Goal: Task Accomplishment & Management: Use online tool/utility

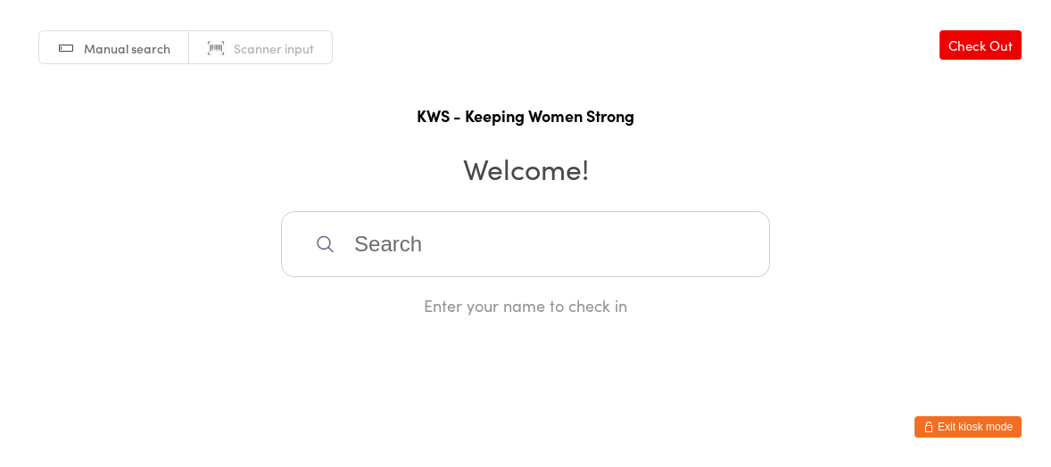
click at [402, 266] on input "search" at bounding box center [525, 244] width 489 height 66
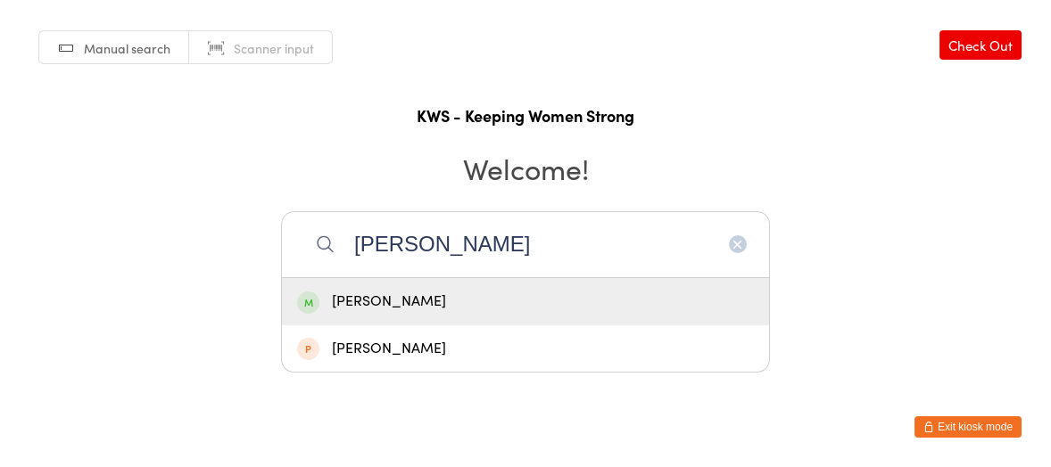
type input "[PERSON_NAME]"
click at [375, 297] on div "[PERSON_NAME]" at bounding box center [525, 302] width 457 height 24
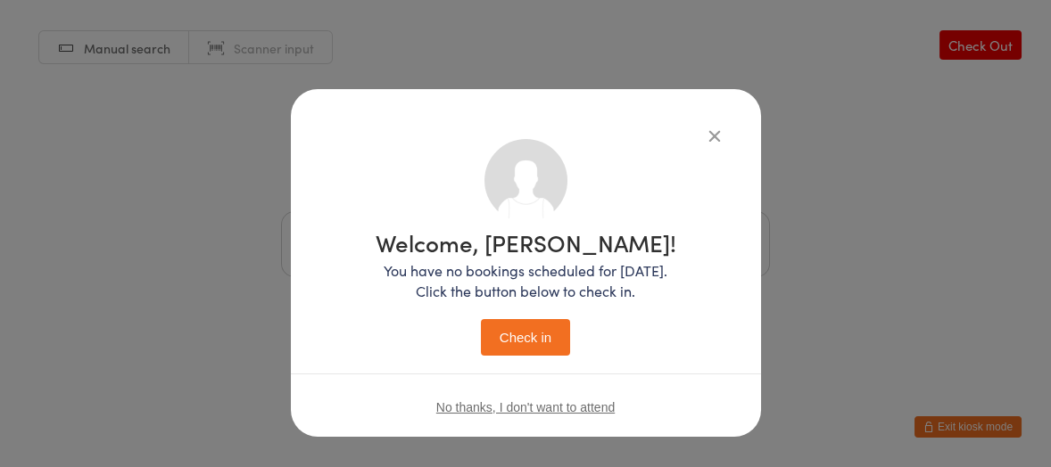
click at [544, 335] on button "Check in" at bounding box center [525, 337] width 89 height 37
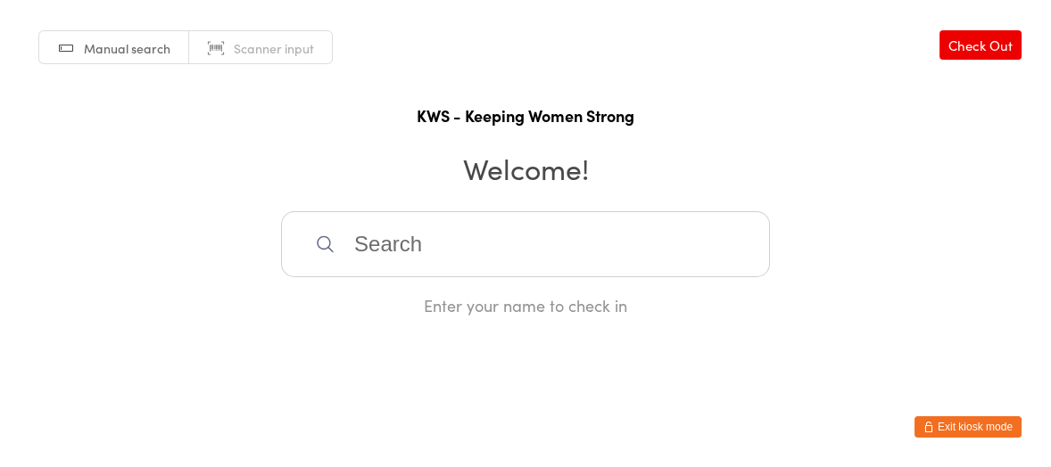
click at [345, 243] on input "search" at bounding box center [525, 244] width 489 height 66
type input "ing"
drag, startPoint x: 388, startPoint y: 302, endPoint x: 672, endPoint y: 393, distance: 297.9
click at [391, 302] on div "[PERSON_NAME]" at bounding box center [525, 302] width 457 height 24
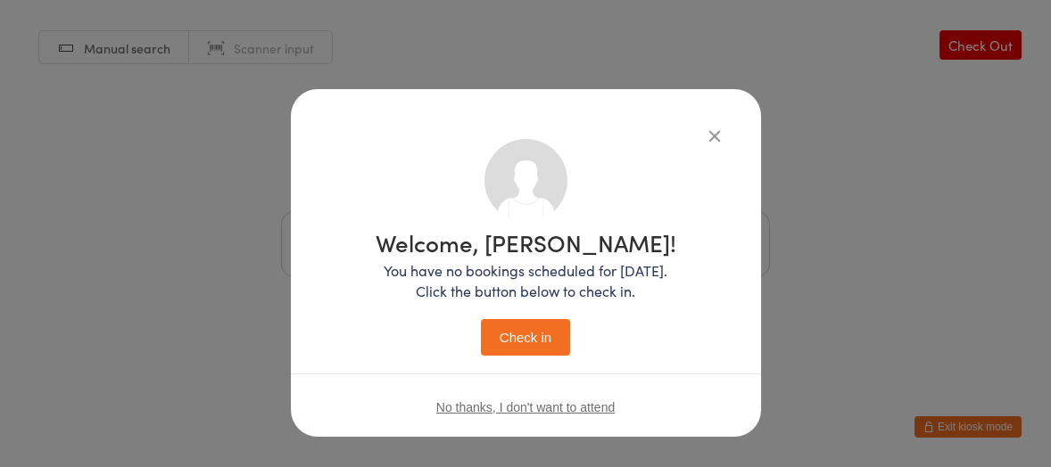
click at [530, 332] on button "Check in" at bounding box center [525, 337] width 89 height 37
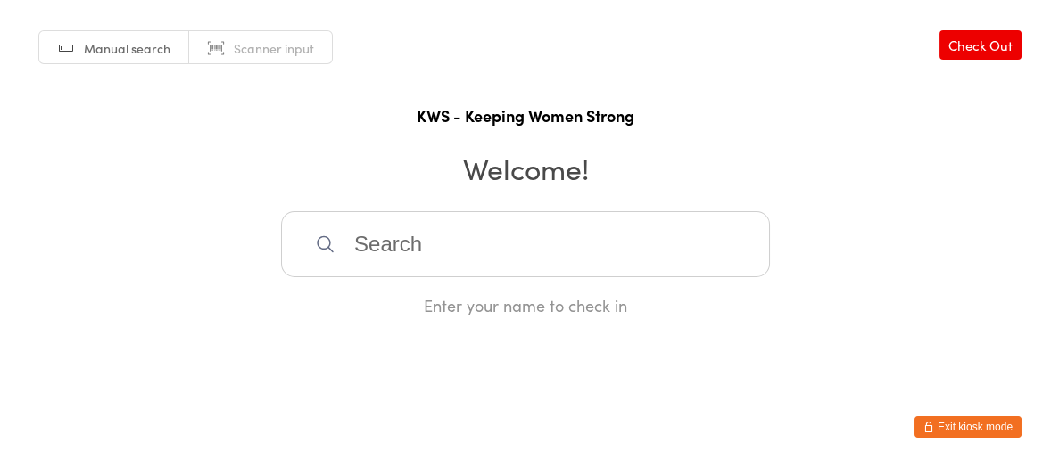
click at [438, 259] on input "search" at bounding box center [525, 244] width 489 height 66
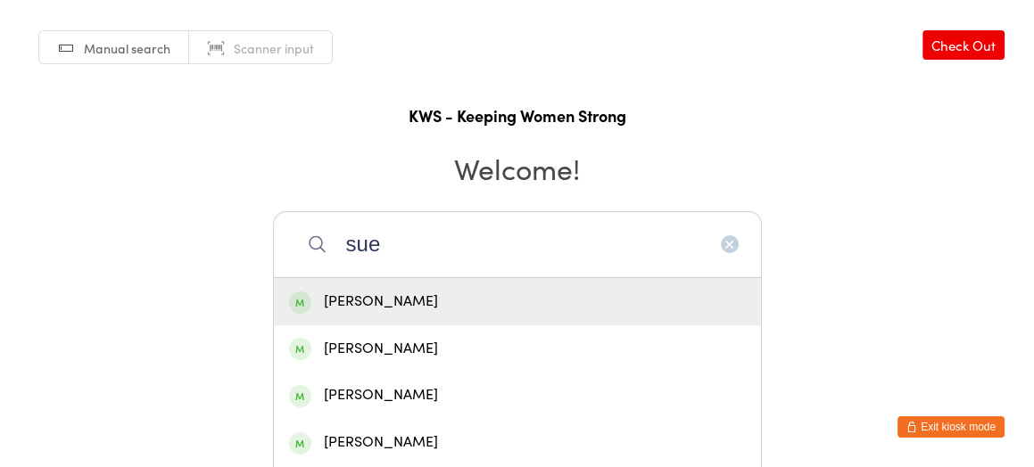
type input "sue"
click at [371, 303] on div "[PERSON_NAME]" at bounding box center [517, 302] width 457 height 24
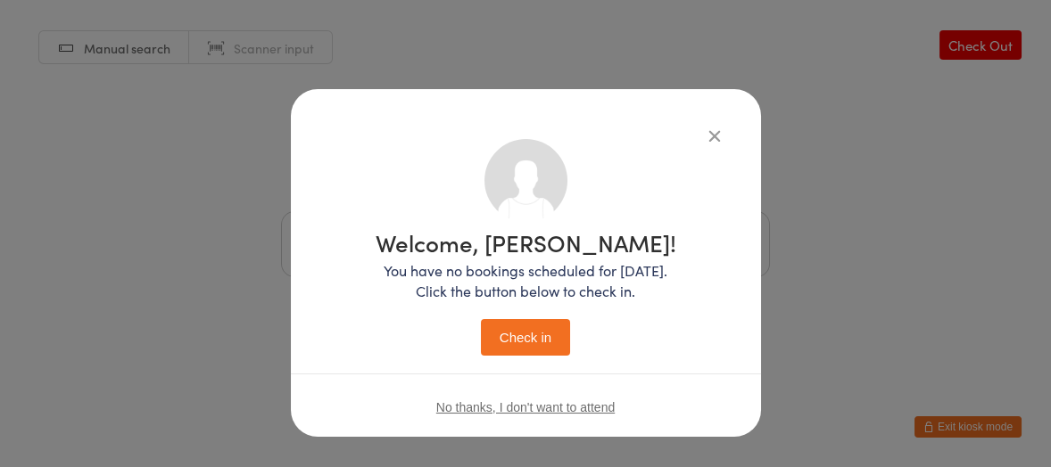
click at [517, 338] on button "Check in" at bounding box center [525, 337] width 89 height 37
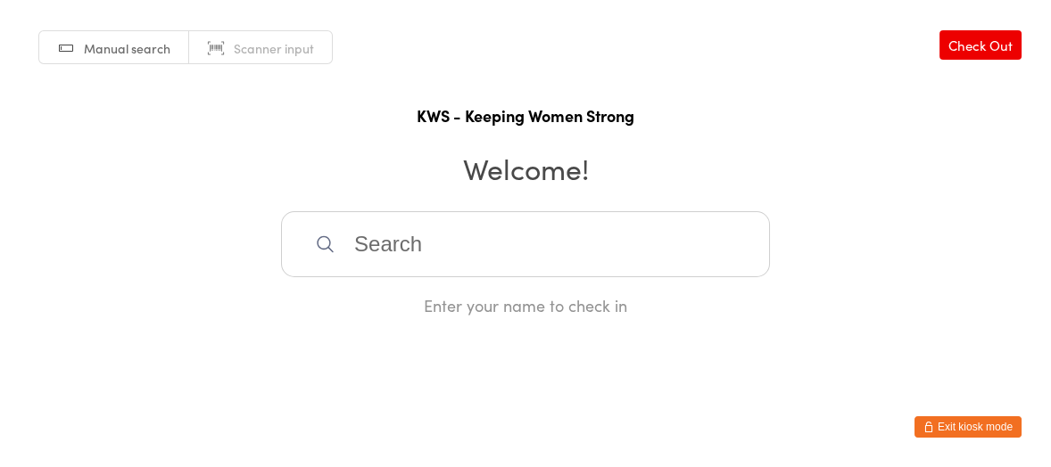
click at [442, 262] on input "search" at bounding box center [525, 244] width 489 height 66
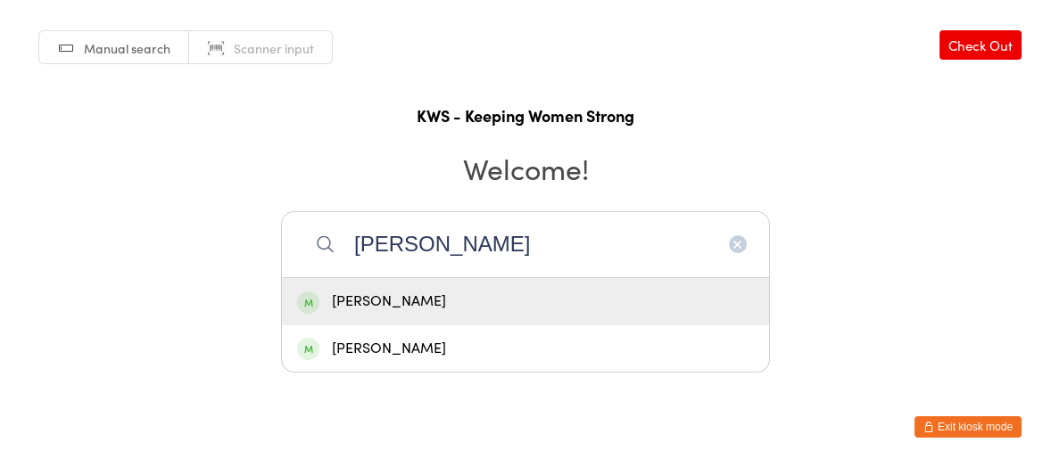
type input "[PERSON_NAME]"
click at [412, 288] on div "[PERSON_NAME]" at bounding box center [525, 301] width 487 height 47
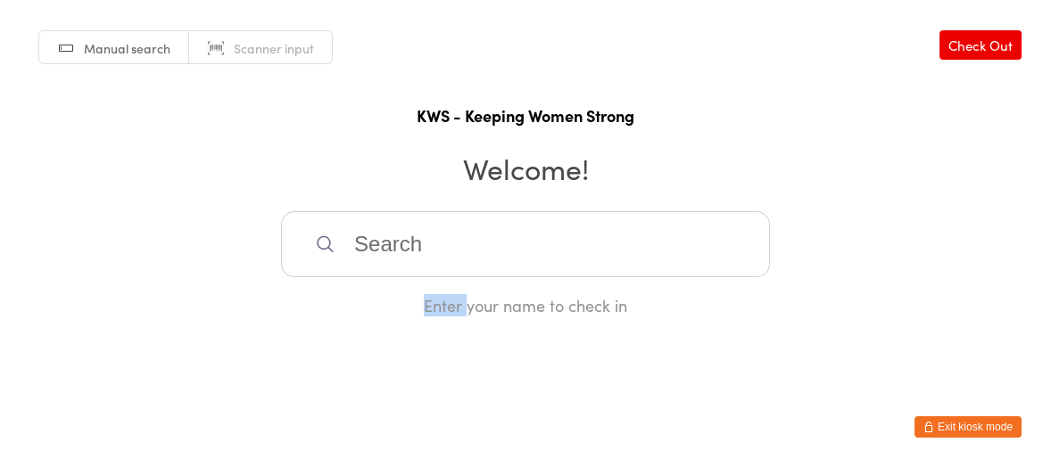
click at [412, 288] on div "Enter your name to check in" at bounding box center [525, 263] width 489 height 105
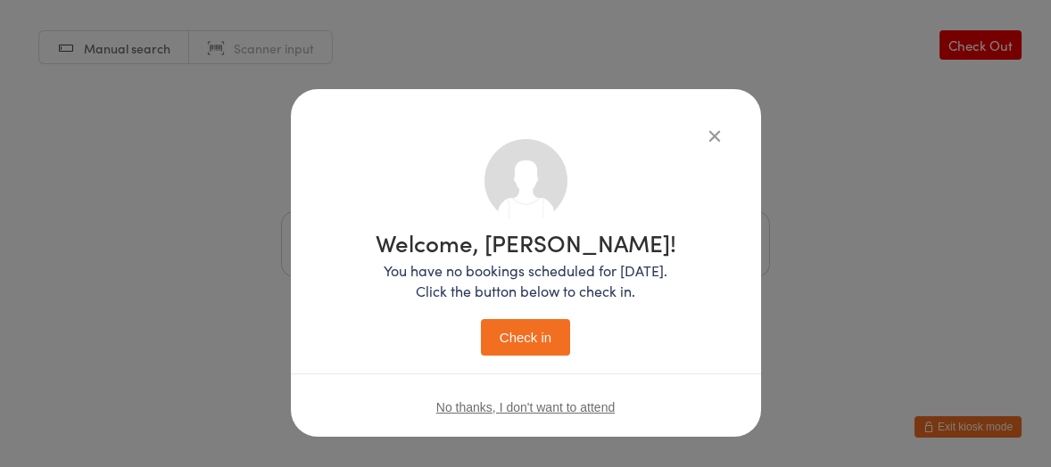
click at [488, 321] on button "Check in" at bounding box center [525, 337] width 89 height 37
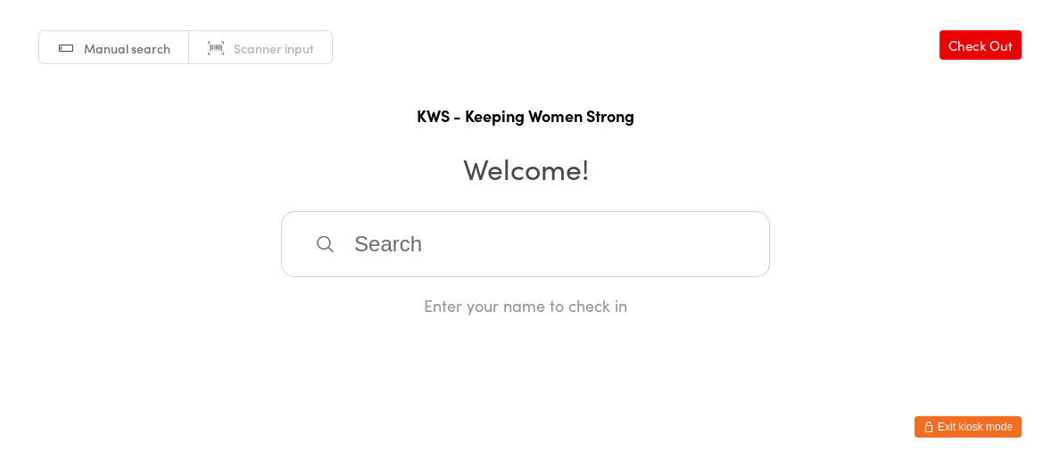
click at [462, 250] on input "search" at bounding box center [525, 244] width 489 height 66
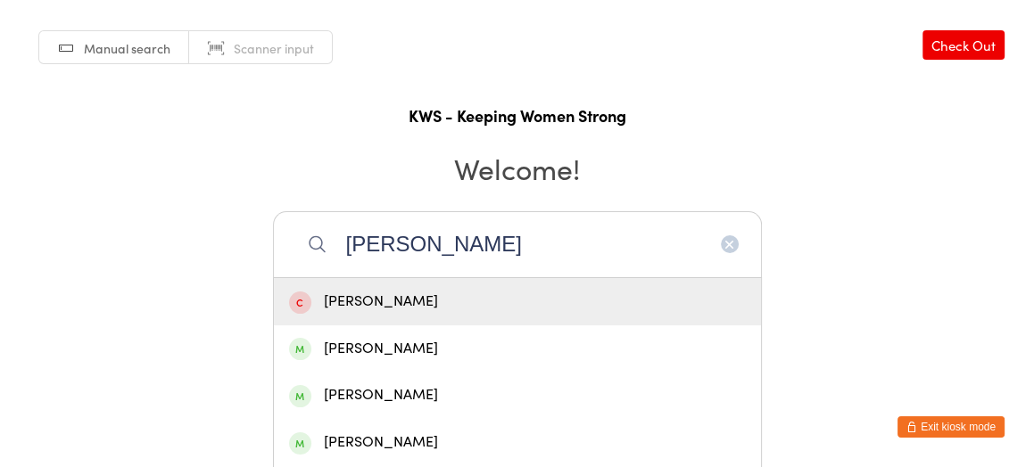
type input "[PERSON_NAME]"
click at [424, 293] on div "[PERSON_NAME]" at bounding box center [517, 302] width 457 height 24
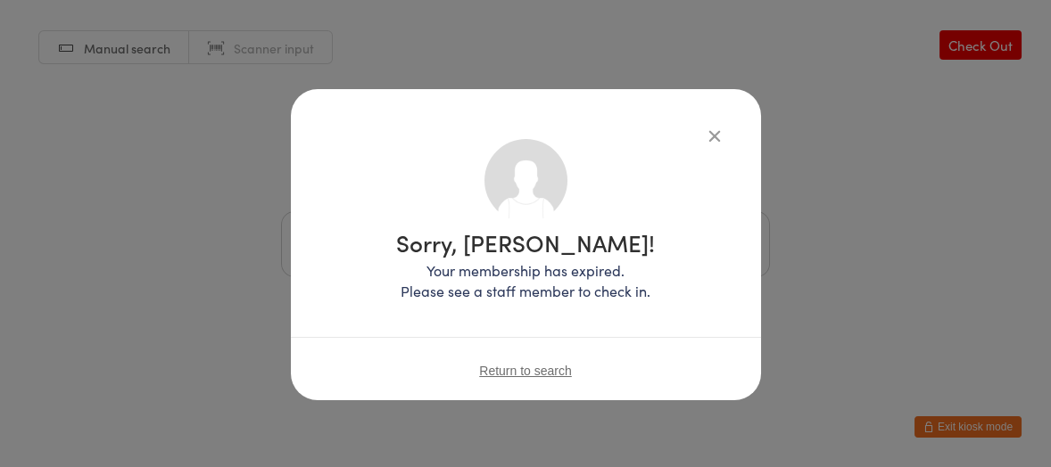
click at [721, 135] on icon "button" at bounding box center [715, 136] width 20 height 20
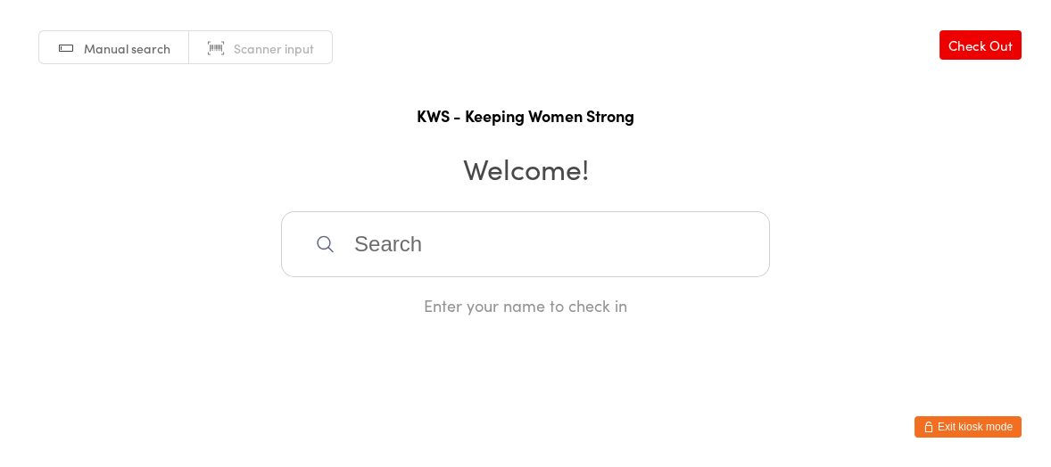
drag, startPoint x: 353, startPoint y: 243, endPoint x: 379, endPoint y: 277, distance: 43.4
click at [371, 272] on input "search" at bounding box center [525, 244] width 489 height 66
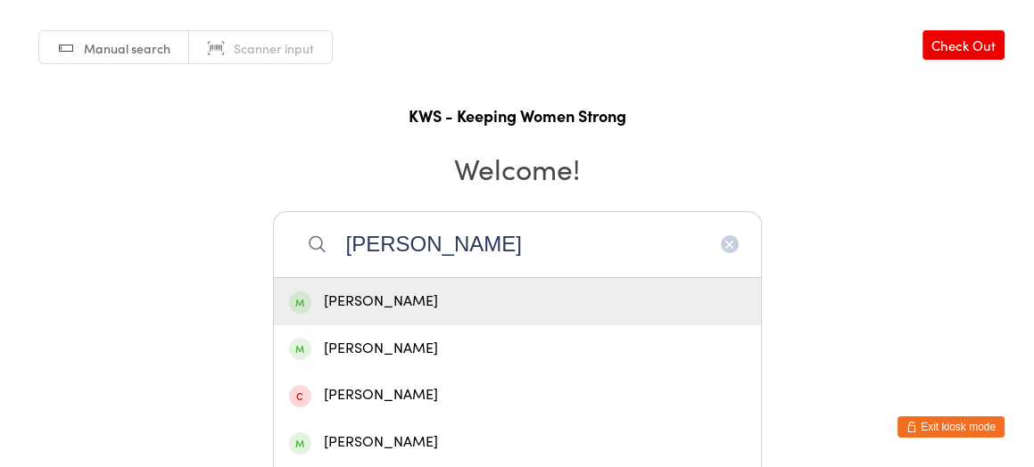
type input "[PERSON_NAME]"
click at [418, 300] on div "[PERSON_NAME]" at bounding box center [517, 302] width 457 height 24
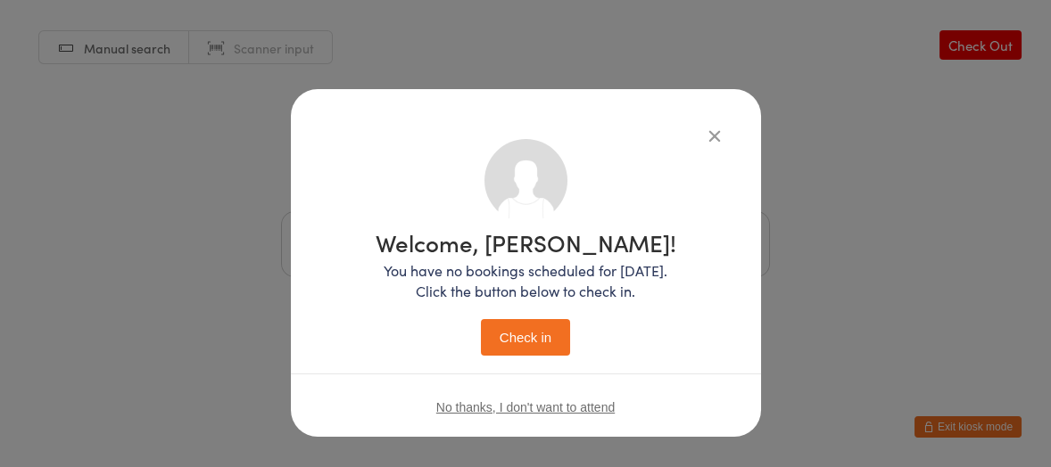
click at [502, 333] on button "Check in" at bounding box center [525, 337] width 89 height 37
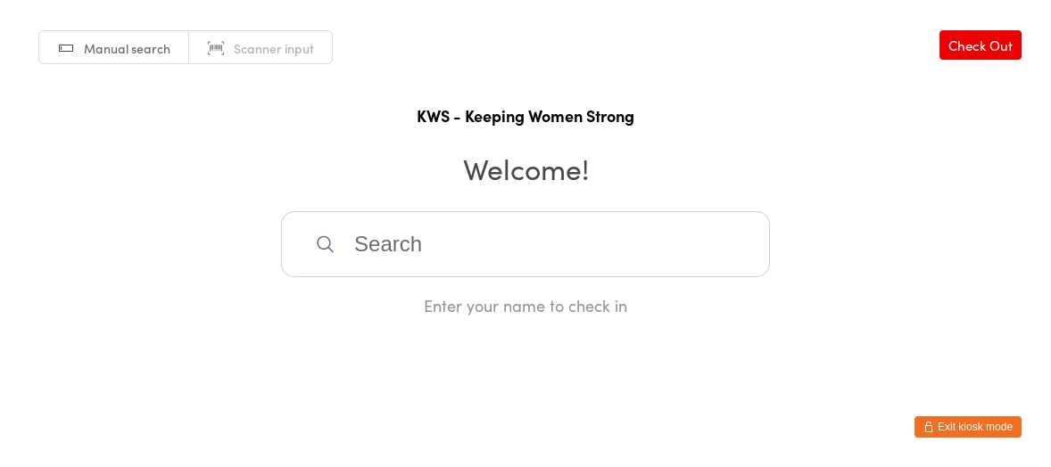
click at [478, 260] on input "search" at bounding box center [525, 244] width 489 height 66
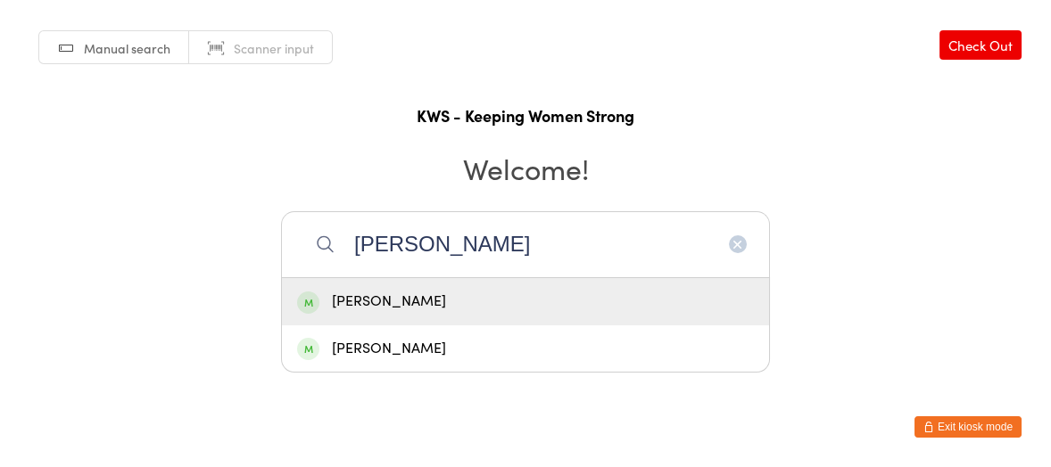
type input "[PERSON_NAME]"
click at [405, 296] on div "[PERSON_NAME]" at bounding box center [525, 302] width 457 height 24
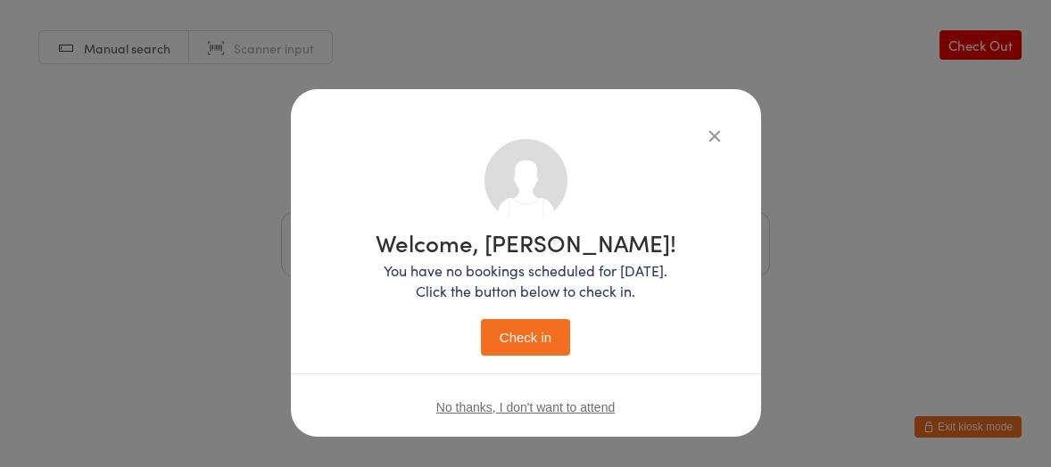
click at [490, 327] on button "Check in" at bounding box center [525, 337] width 89 height 37
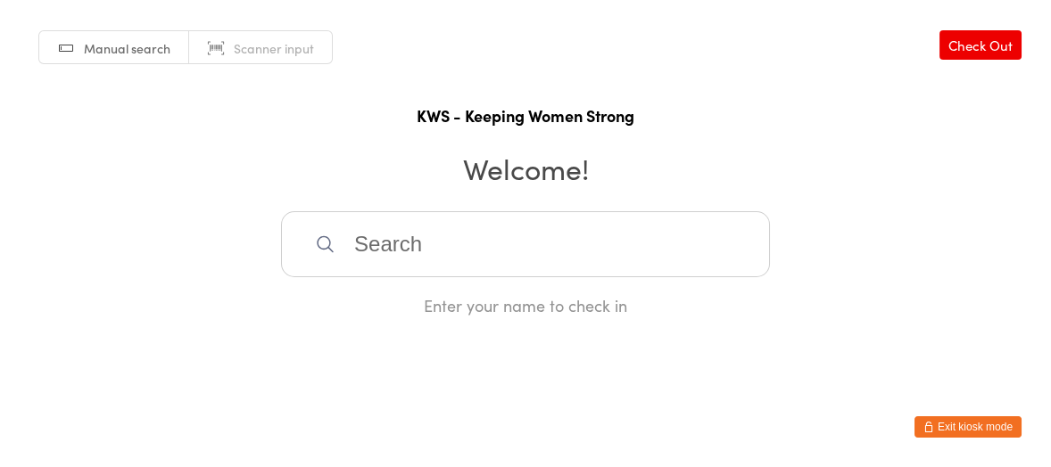
click at [444, 244] on input "search" at bounding box center [525, 244] width 489 height 66
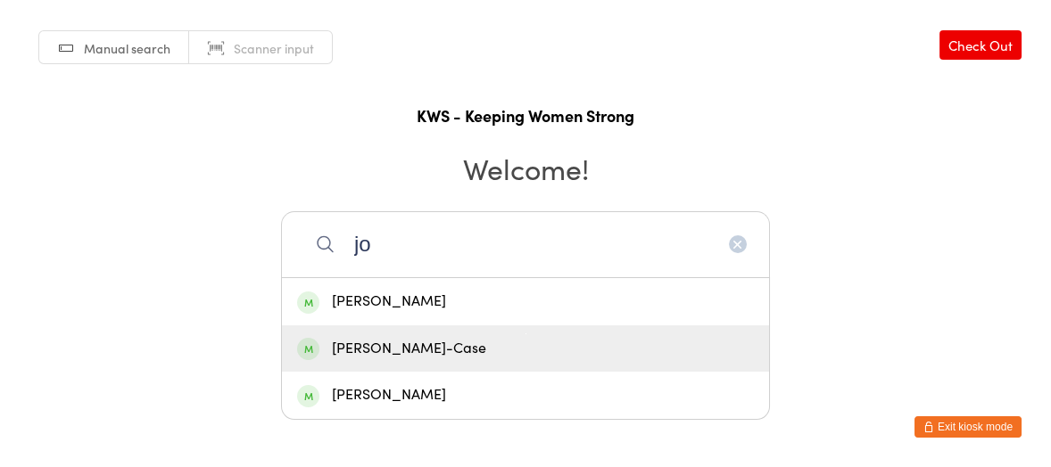
type input "jo"
click at [356, 349] on div "[PERSON_NAME]-Case" at bounding box center [525, 349] width 457 height 24
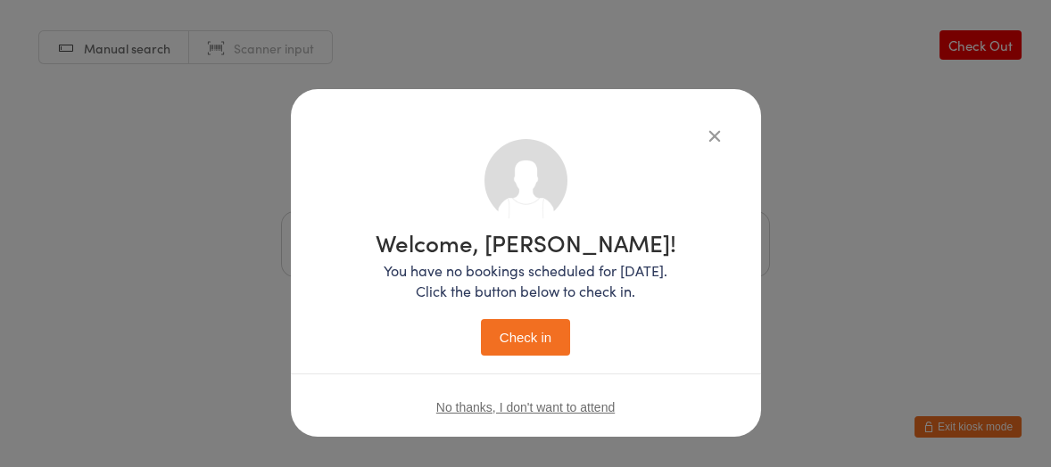
click at [509, 337] on button "Check in" at bounding box center [525, 337] width 89 height 37
